Goal: Task Accomplishment & Management: Manage account settings

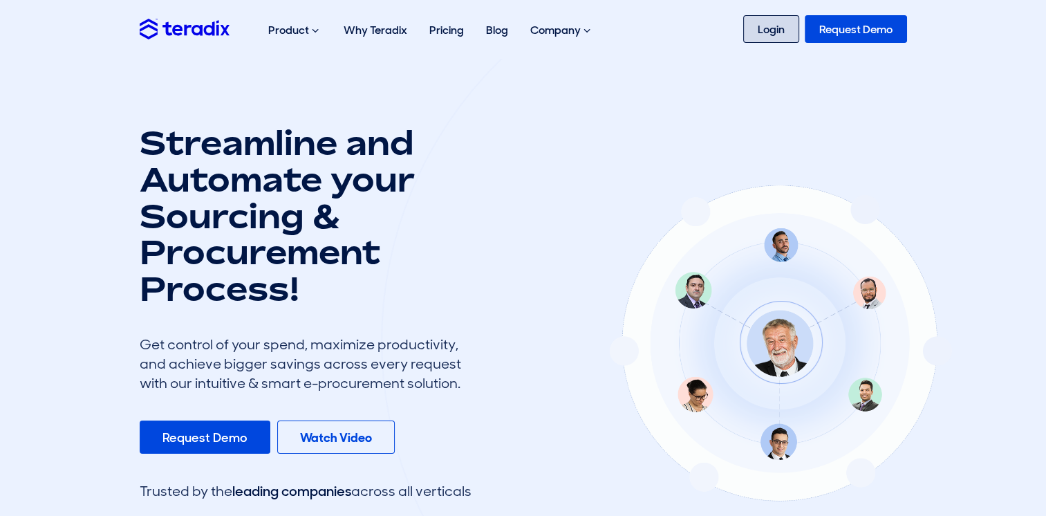
click at [770, 28] on link "Login" at bounding box center [771, 29] width 56 height 28
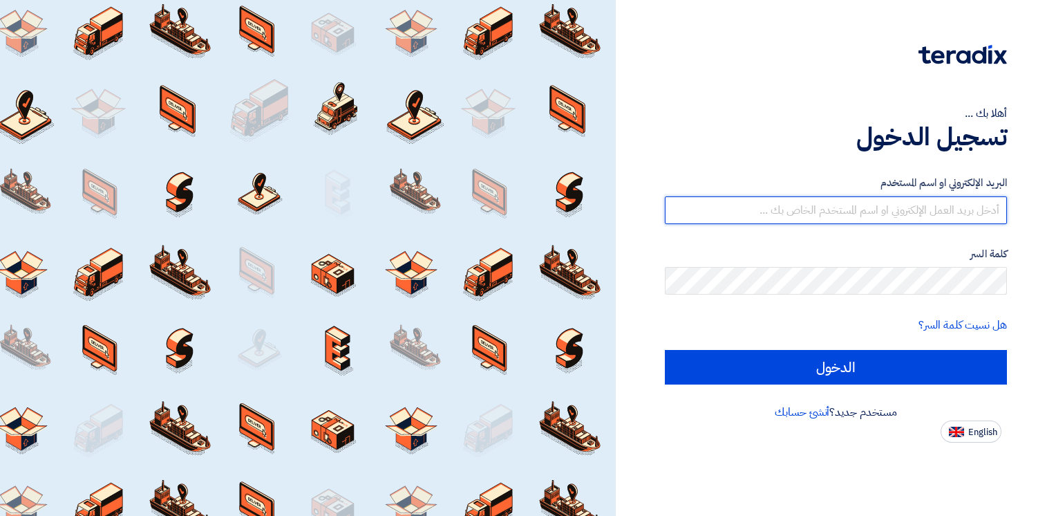
click at [767, 205] on input "text" at bounding box center [836, 210] width 342 height 28
type input "mahdi@fastcce.com"
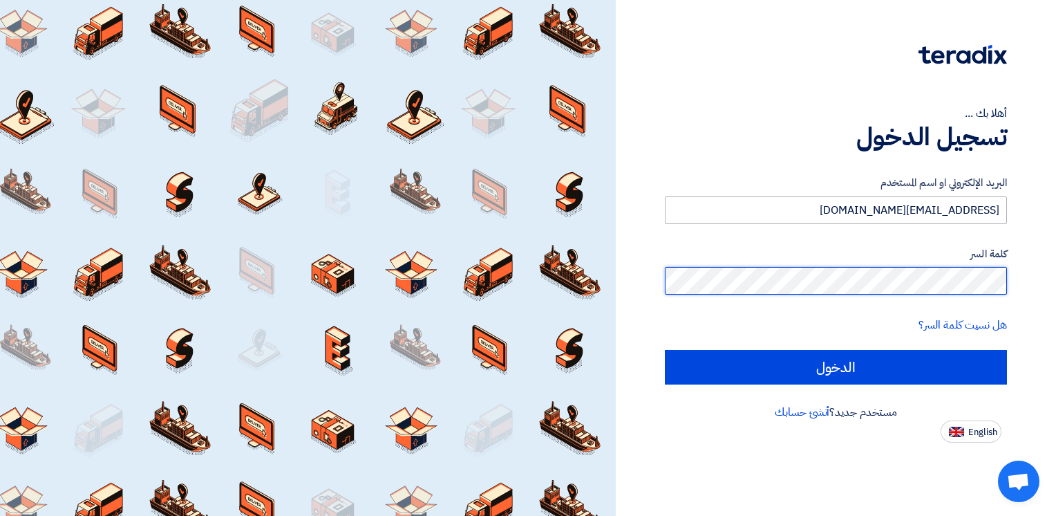
click at [665, 350] on input "الدخول" at bounding box center [836, 367] width 342 height 35
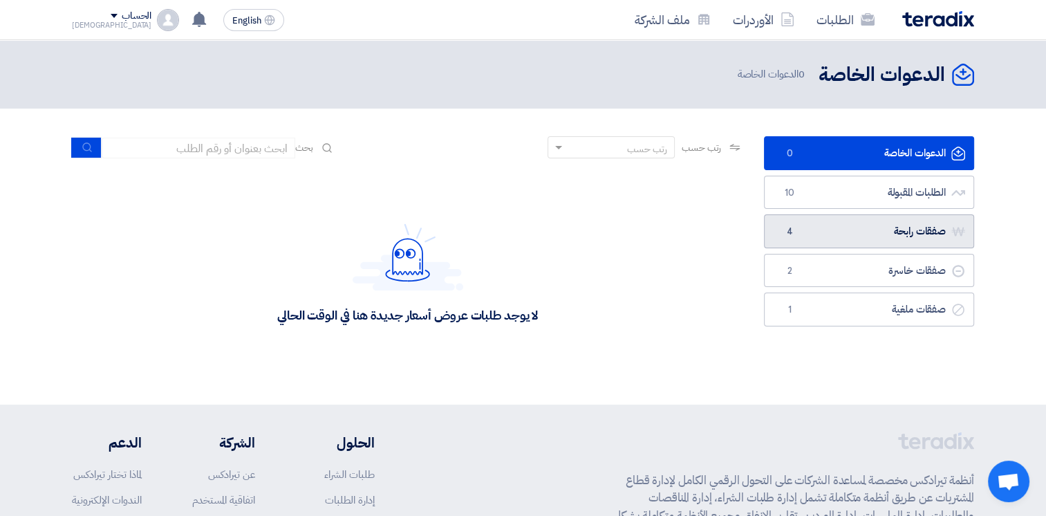
click at [821, 231] on link "صفقات رابحة صفقات رابحة 4" at bounding box center [869, 231] width 210 height 34
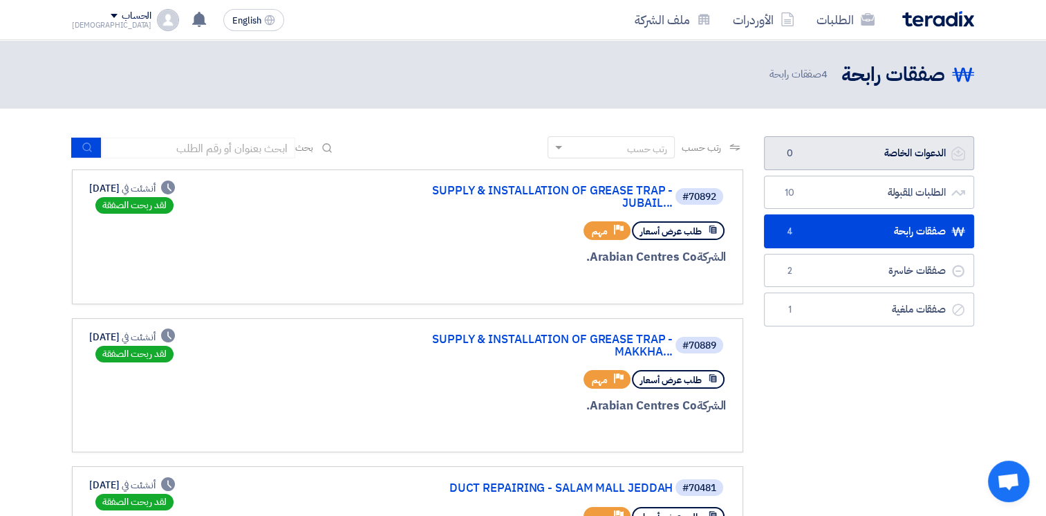
click at [910, 159] on link "الدعوات الخاصة الدعوات الخاصة 0" at bounding box center [869, 153] width 210 height 34
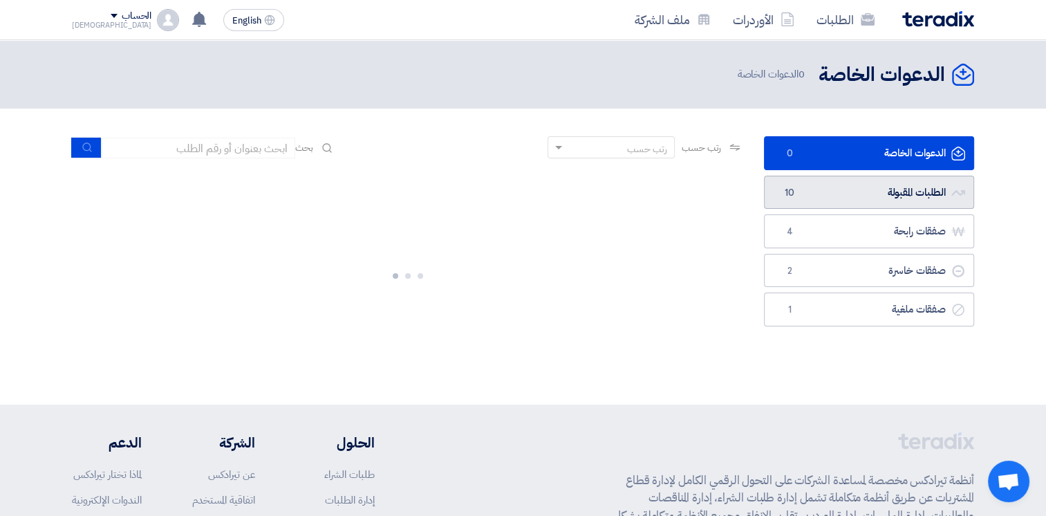
click at [890, 191] on link "الطلبات المقبولة الطلبات المقبولة 10" at bounding box center [869, 193] width 210 height 34
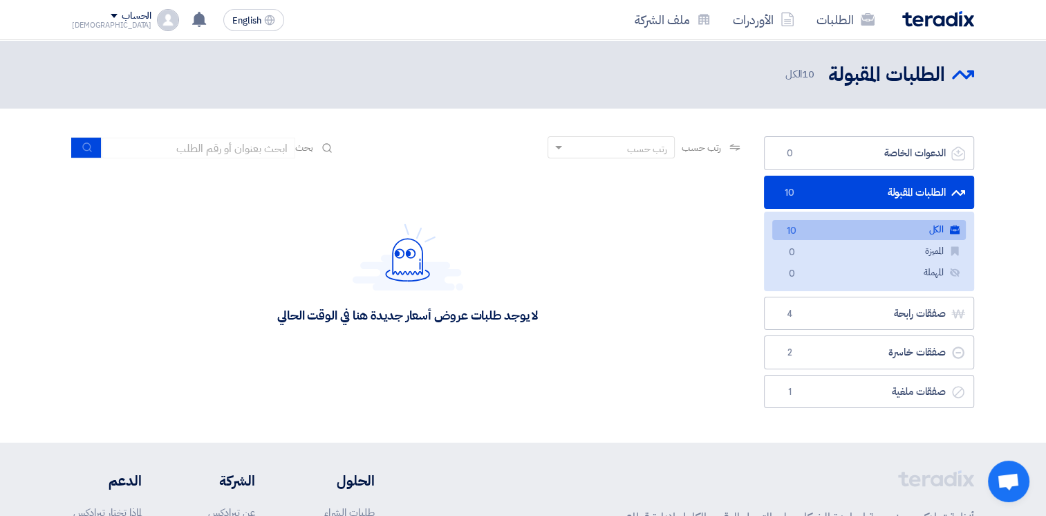
click at [876, 196] on link "الطلبات المقبولة الطلبات المقبولة 10" at bounding box center [869, 193] width 210 height 34
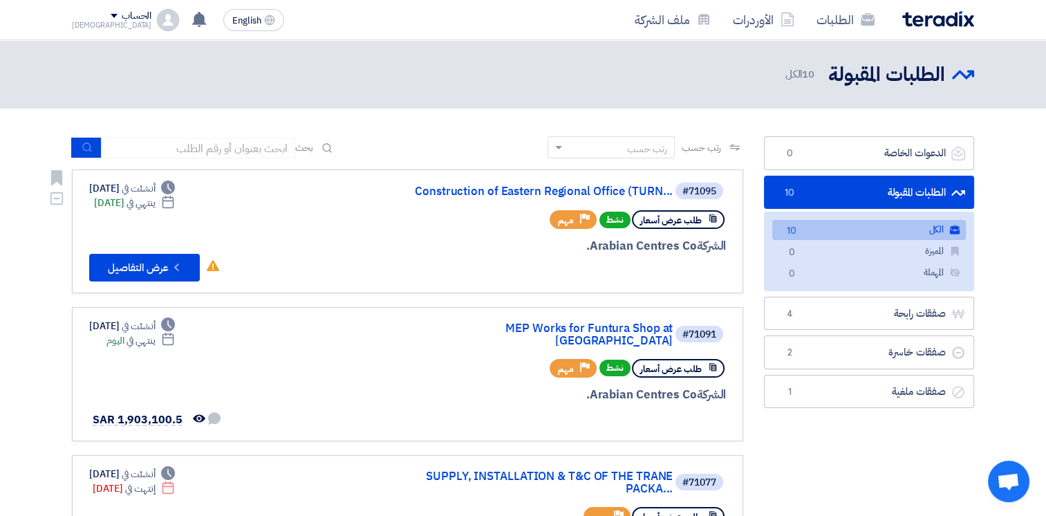
scroll to position [346, 0]
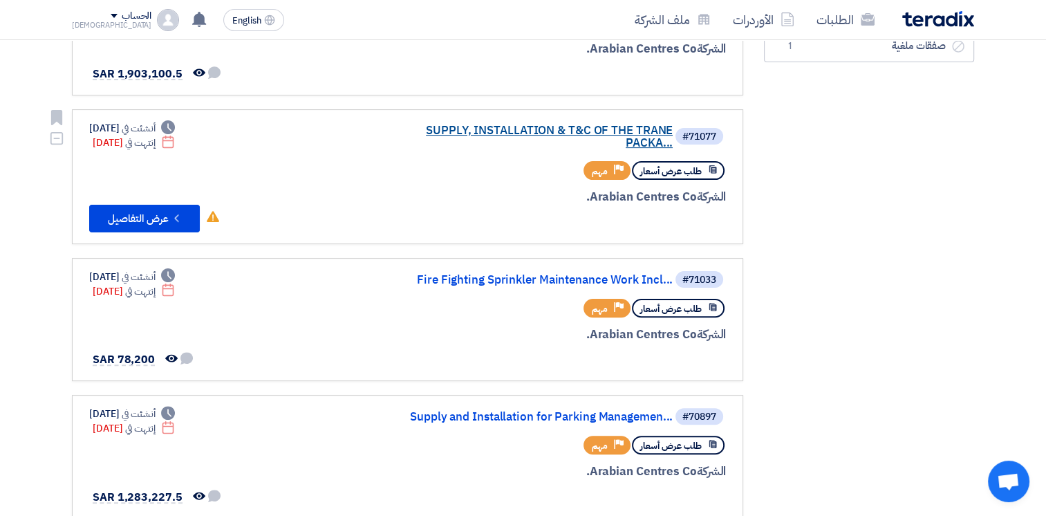
click at [571, 129] on link "SUPPLY, INSTALLATION & T&C OF THE TRANE PACKA..." at bounding box center [534, 136] width 276 height 25
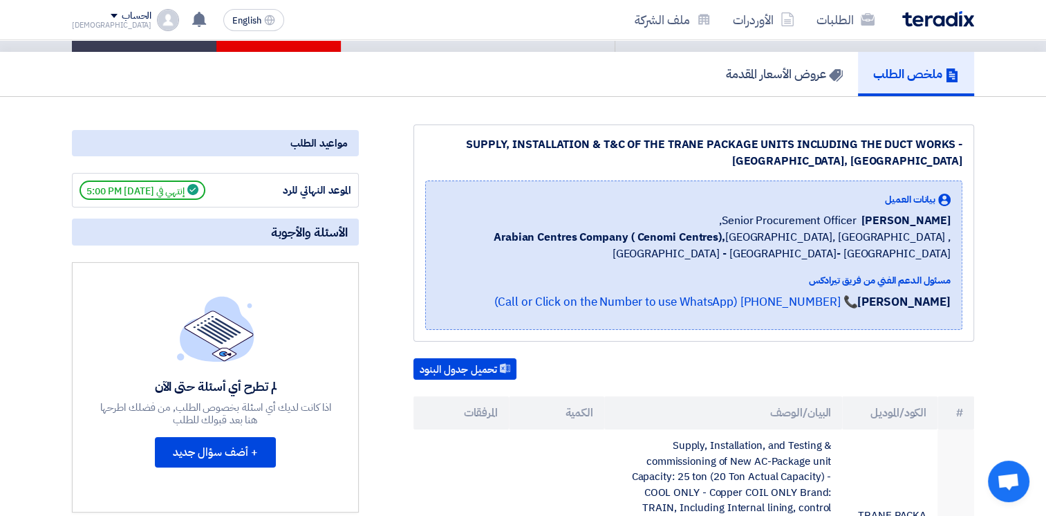
scroll to position [0, 0]
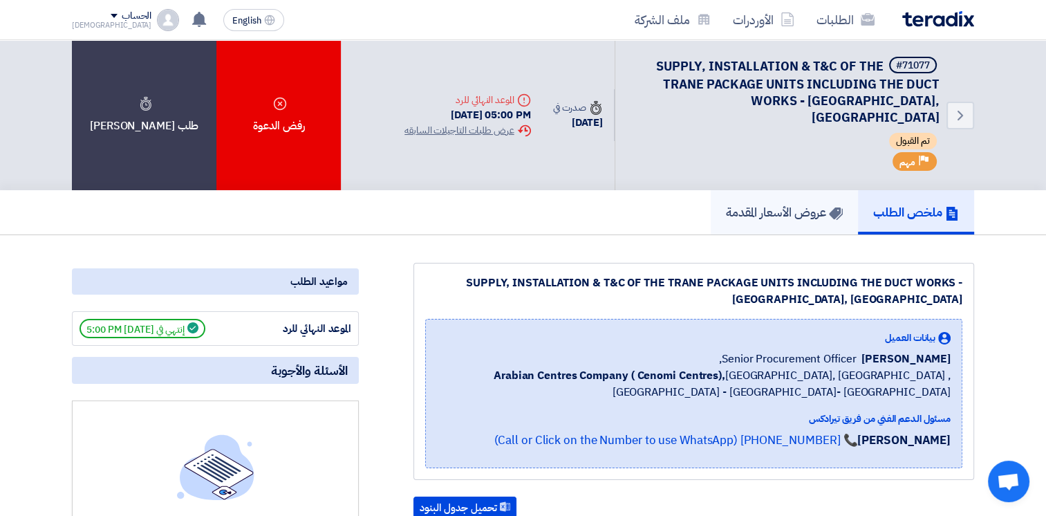
click at [776, 204] on h5 "عروض الأسعار المقدمة" at bounding box center [784, 212] width 117 height 16
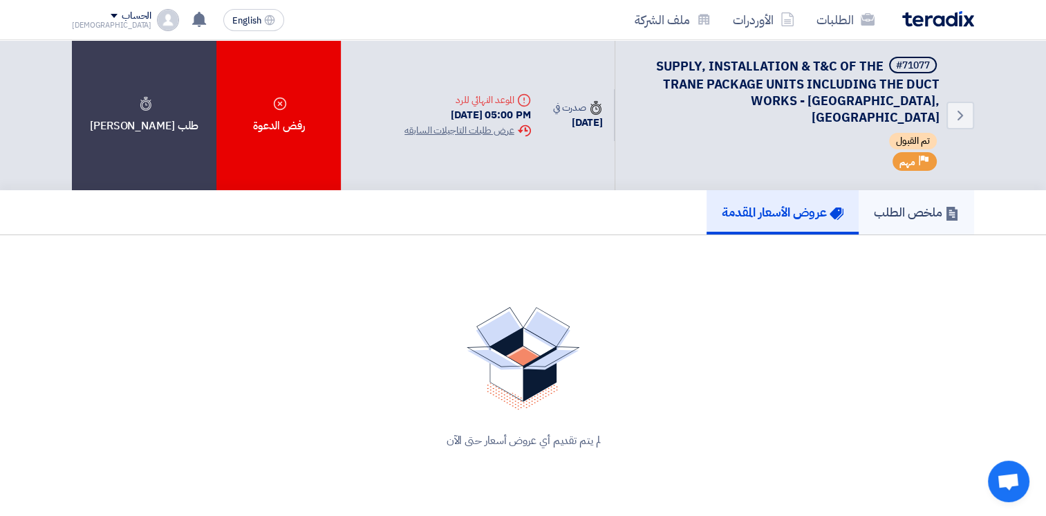
click at [901, 204] on h5 "ملخص الطلب" at bounding box center [915, 212] width 85 height 16
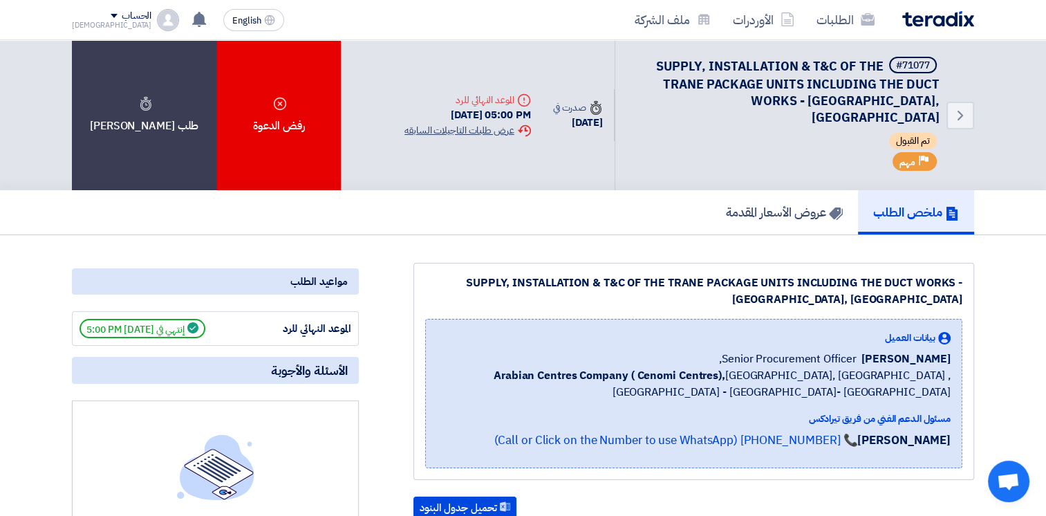
click at [455, 123] on div "Extension History عرض طلبات التاجيلات السابقه" at bounding box center [467, 130] width 126 height 15
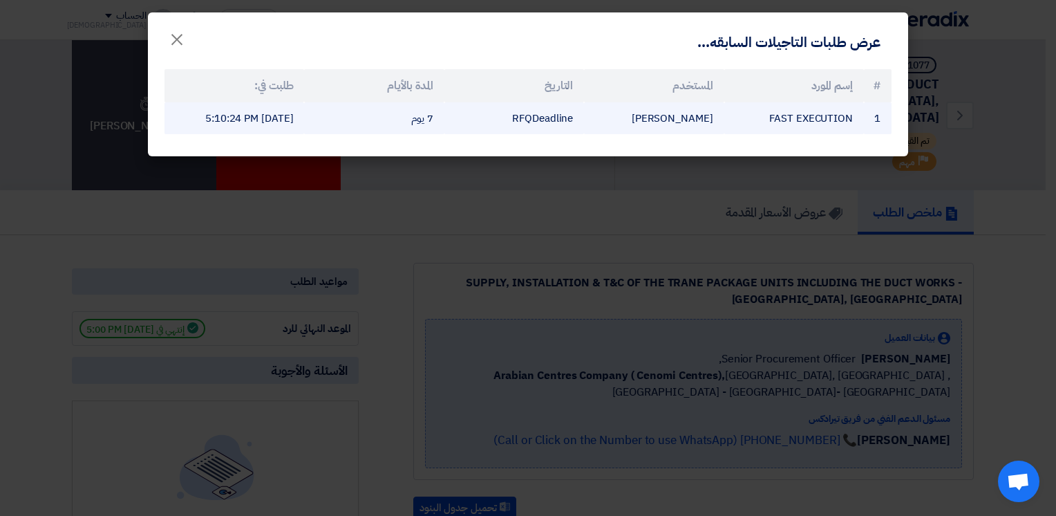
drag, startPoint x: 410, startPoint y: 129, endPoint x: 439, endPoint y: 129, distance: 29.7
click at [439, 129] on td "7 يوم" at bounding box center [374, 118] width 140 height 32
drag, startPoint x: 439, startPoint y: 129, endPoint x: 288, endPoint y: 126, distance: 151.4
click at [288, 126] on td "Aug 24, 2025, 5:10:24 PM" at bounding box center [234, 118] width 140 height 32
drag, startPoint x: 288, startPoint y: 126, endPoint x: 196, endPoint y: 115, distance: 92.6
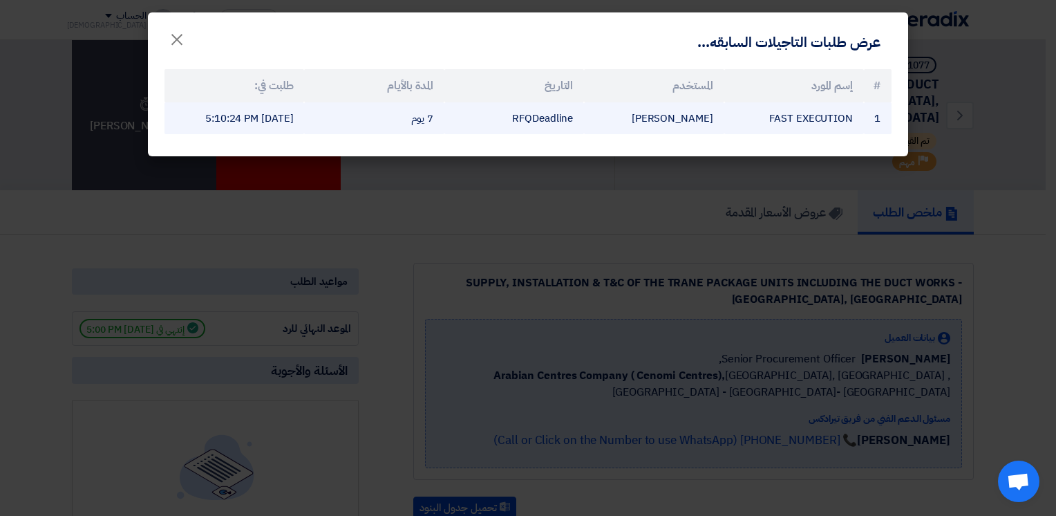
click at [202, 115] on td "Aug 24, 2025, 5:10:24 PM" at bounding box center [234, 118] width 140 height 32
drag, startPoint x: 188, startPoint y: 114, endPoint x: 297, endPoint y: 137, distance: 111.5
click at [297, 135] on td "Aug 24, 2025, 5:10:24 PM" at bounding box center [234, 118] width 140 height 32
click at [276, 135] on td "Aug 24, 2025, 5:10:24 PM" at bounding box center [234, 118] width 140 height 32
drag, startPoint x: 287, startPoint y: 132, endPoint x: 180, endPoint y: 122, distance: 108.3
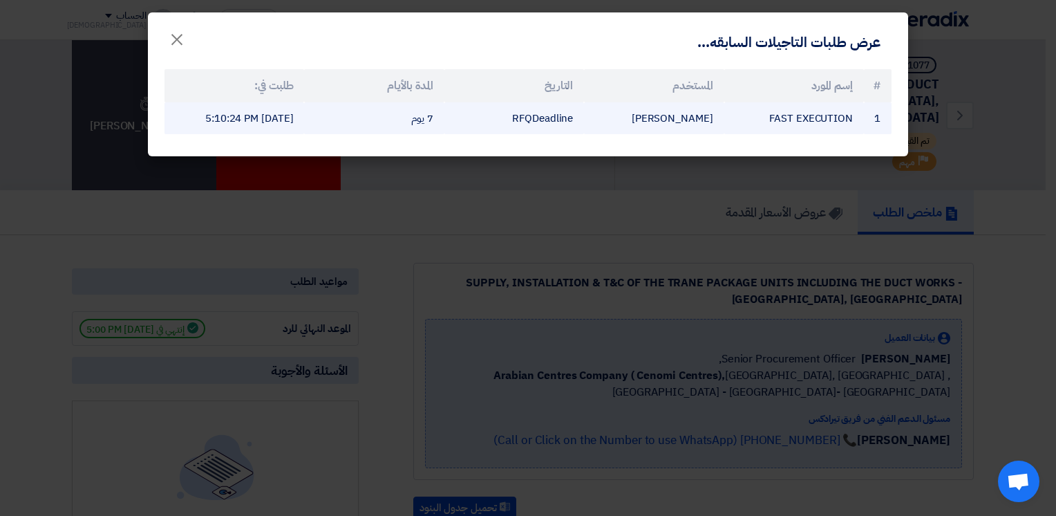
click at [180, 122] on td "Aug 24, 2025, 5:10:24 PM" at bounding box center [234, 118] width 140 height 32
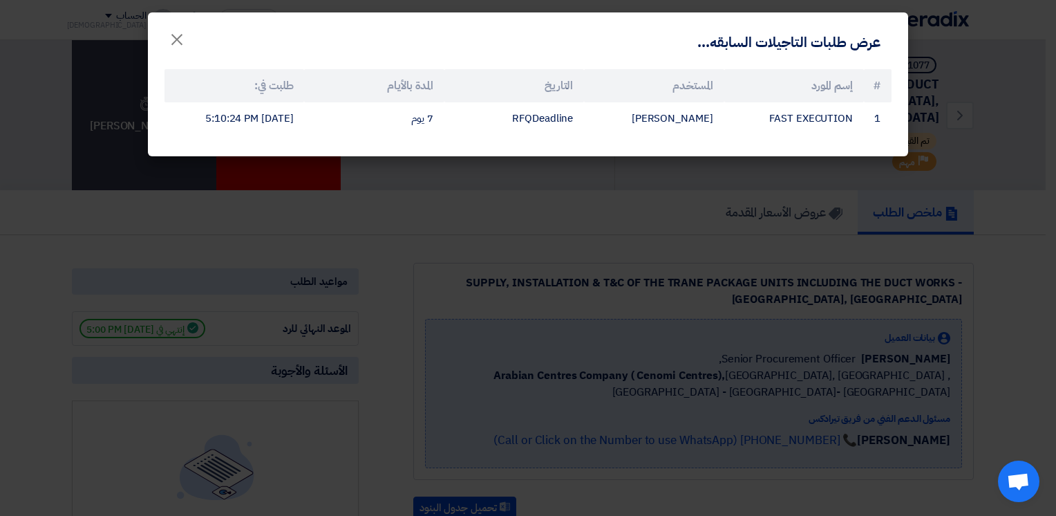
drag, startPoint x: 180, startPoint y: 122, endPoint x: 426, endPoint y: 196, distance: 257.1
click at [426, 196] on modal-container "عرض طلبات التاجيلات السابقه... × # إسم المورد المستخدم التاريخ المدة بالأيام طل…" at bounding box center [528, 258] width 1056 height 516
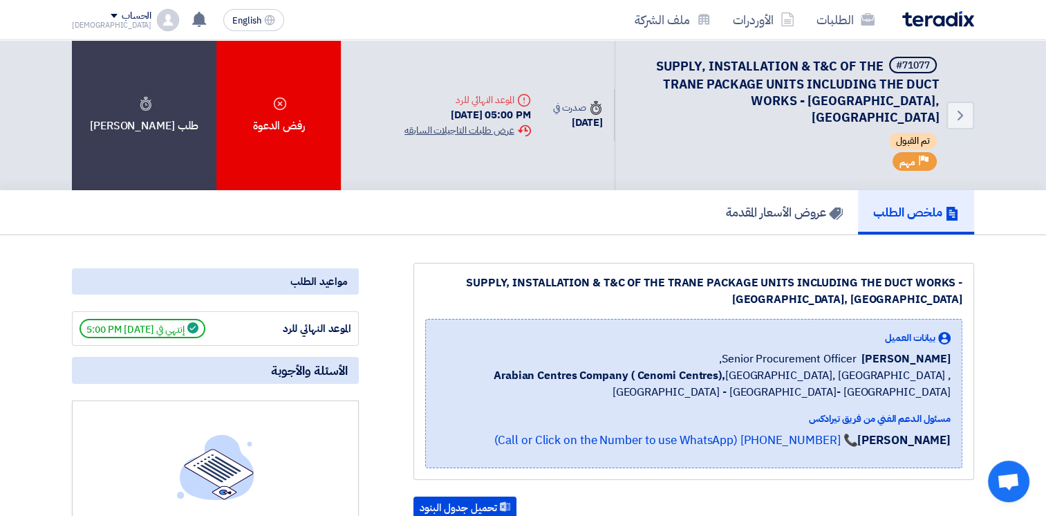
click at [444, 124] on div "Extension History عرض طلبات التاجيلات السابقه" at bounding box center [467, 130] width 126 height 15
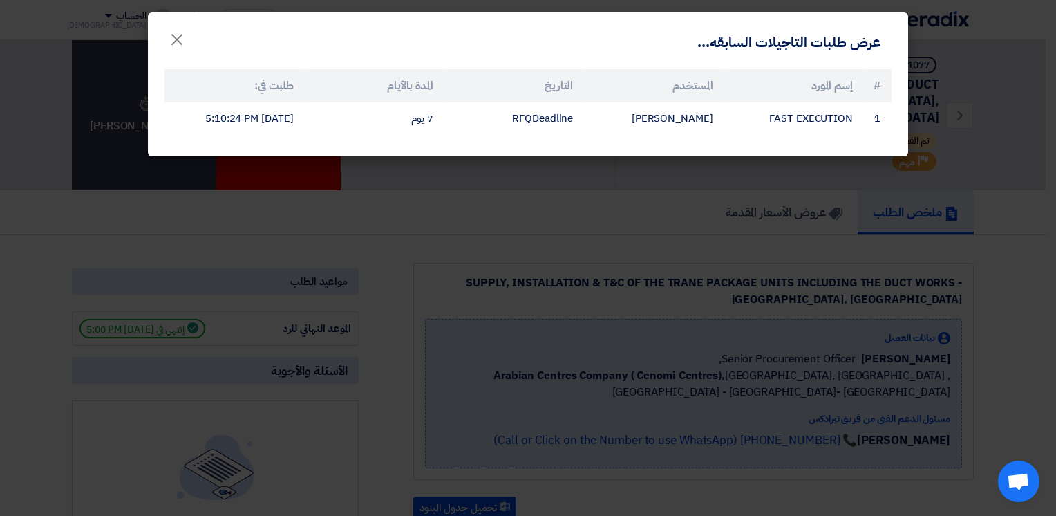
click at [493, 207] on modal-container "عرض طلبات التاجيلات السابقه... × # إسم المورد المستخدم التاريخ المدة بالأيام طل…" at bounding box center [528, 258] width 1056 height 516
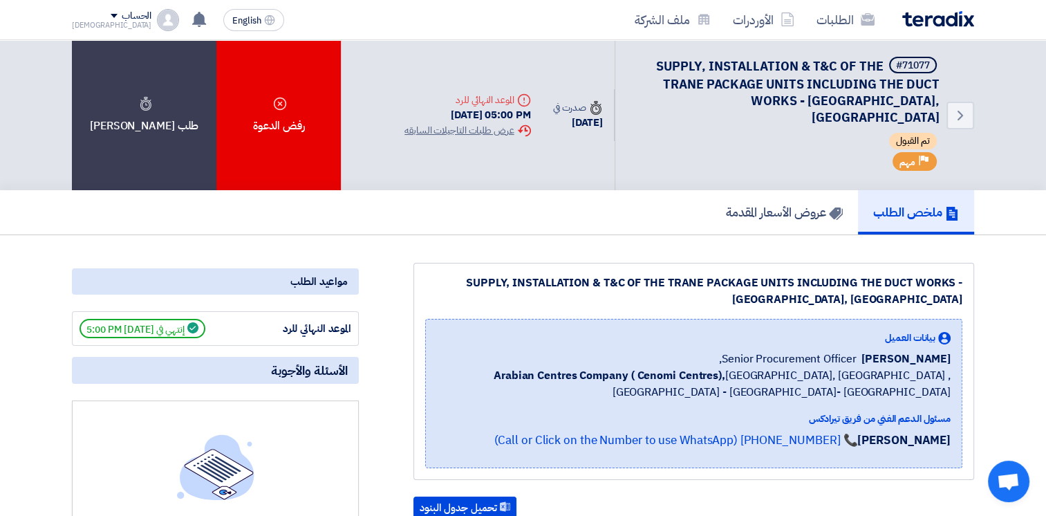
drag, startPoint x: 453, startPoint y: 106, endPoint x: 523, endPoint y: 108, distance: 69.8
click at [523, 108] on div "Deadline الموعد النهائي للرد 24 Aug, 2025 05:00 PM Extension History عرض طلبات …" at bounding box center [467, 115] width 148 height 67
drag, startPoint x: 523, startPoint y: 108, endPoint x: 506, endPoint y: 108, distance: 17.3
click at [506, 108] on div "24 Aug, 2025 05:00 PM" at bounding box center [467, 115] width 126 height 16
click at [482, 108] on div "24 Aug, 2025 05:00 PM" at bounding box center [467, 115] width 126 height 16
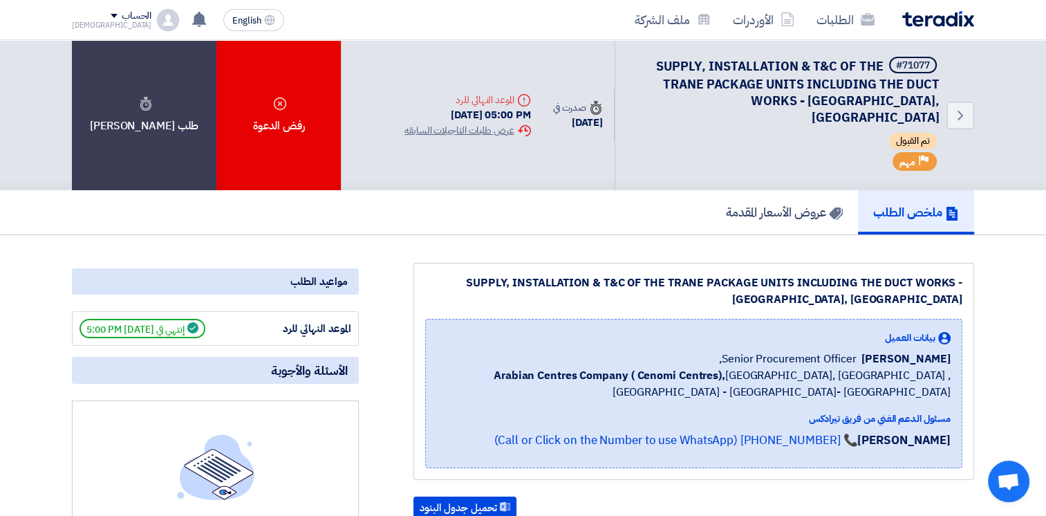
drag, startPoint x: 456, startPoint y: 108, endPoint x: 522, endPoint y: 111, distance: 66.4
click at [522, 111] on div "Deadline الموعد النهائي للرد 24 Aug, 2025 05:00 PM Extension History عرض طلبات …" at bounding box center [467, 115] width 148 height 67
click at [509, 110] on div "24 Aug, 2025 05:00 PM" at bounding box center [467, 115] width 126 height 16
drag, startPoint x: 534, startPoint y: 117, endPoint x: 641, endPoint y: 123, distance: 107.3
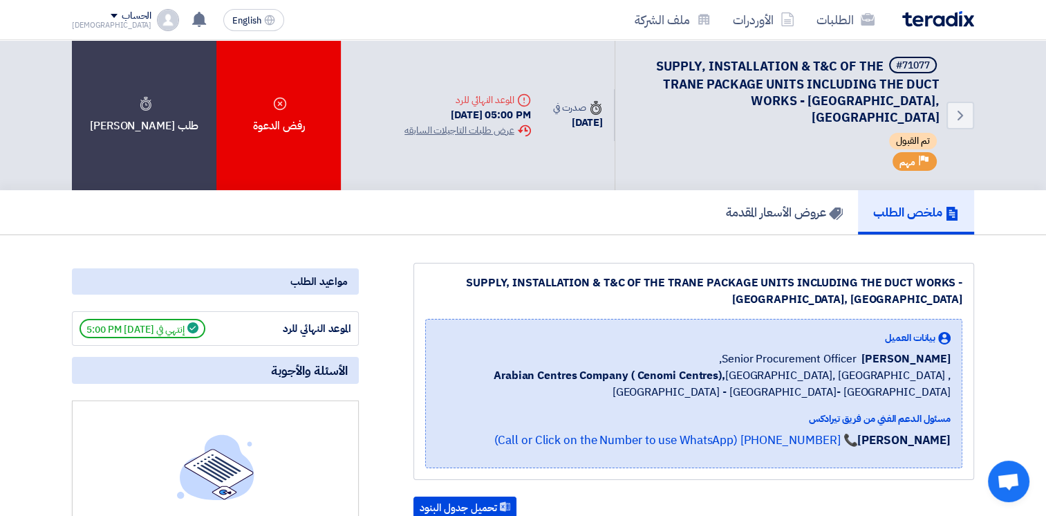
click at [641, 123] on div "Back #71077 SUPPLY, INSTALLATION & T&C OF THE TRANE PACKAGE UNITS INCLUDING THE…" at bounding box center [683, 115] width 580 height 150
drag, startPoint x: 641, startPoint y: 123, endPoint x: 579, endPoint y: 138, distance: 63.9
click at [579, 138] on div "Back #71077 SUPPLY, INSTALLATION & T&C OF THE TRANE PACKAGE UNITS INCLUDING THE…" at bounding box center [683, 115] width 580 height 150
drag, startPoint x: 536, startPoint y: 117, endPoint x: 601, endPoint y: 117, distance: 64.3
click at [601, 117] on div "Time صدرت في 18 Aug, 2025" at bounding box center [578, 115] width 73 height 53
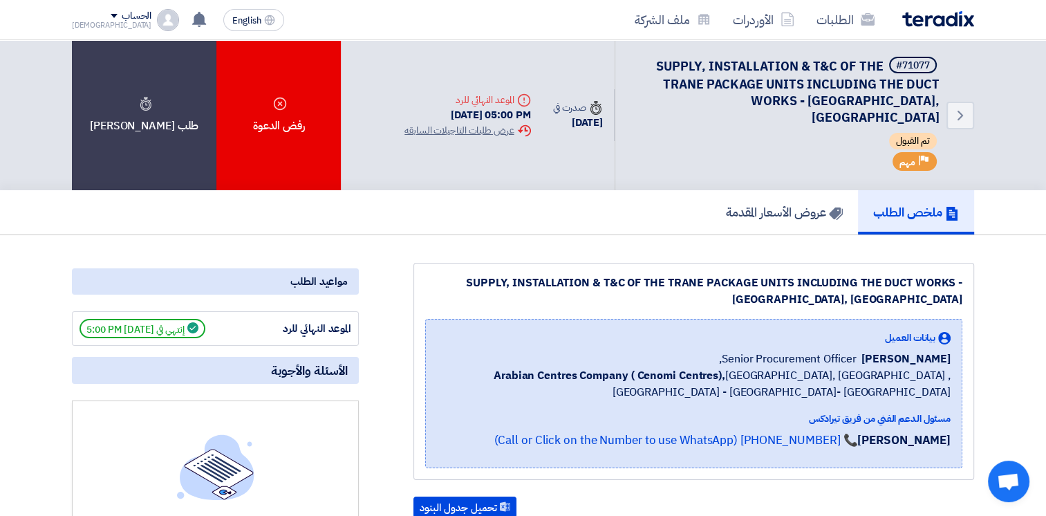
drag, startPoint x: 601, startPoint y: 117, endPoint x: 580, endPoint y: 173, distance: 59.7
drag, startPoint x: 580, startPoint y: 173, endPoint x: 569, endPoint y: 180, distance: 12.9
click at [569, 190] on div "ملخص الطلب عروض الأسعار المقدمة" at bounding box center [523, 212] width 902 height 44
click at [580, 190] on div "ملخص الطلب عروض الأسعار المقدمة" at bounding box center [523, 212] width 902 height 44
